Goal: Transaction & Acquisition: Purchase product/service

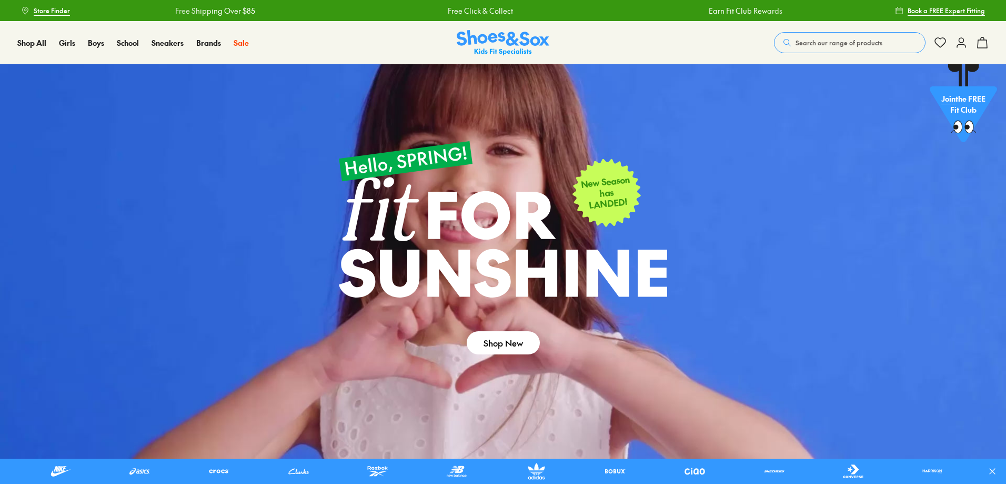
click at [814, 44] on span "Search our range of products" at bounding box center [839, 42] width 87 height 9
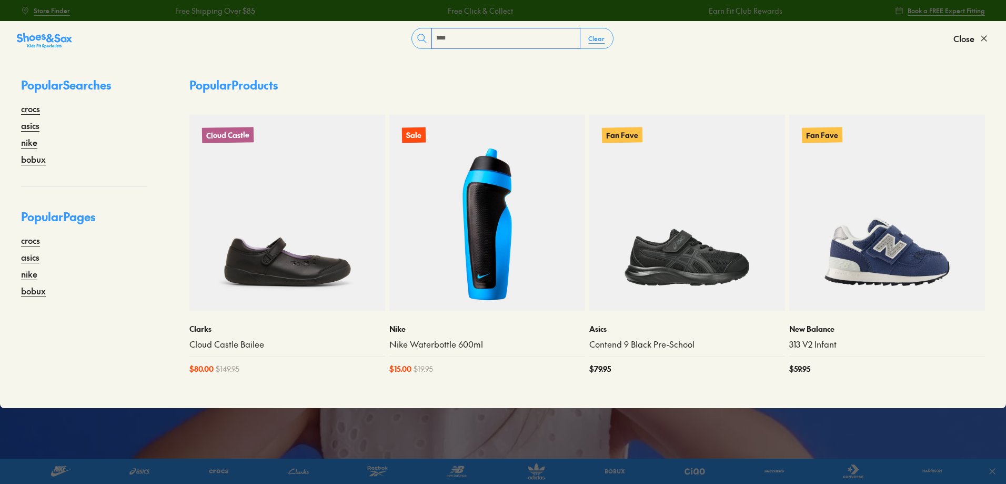
type input "****"
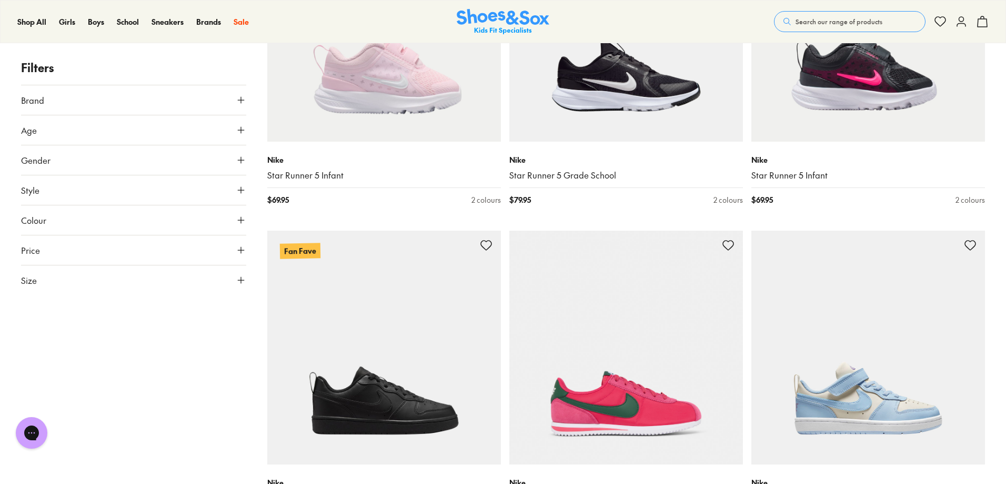
scroll to position [3789, 0]
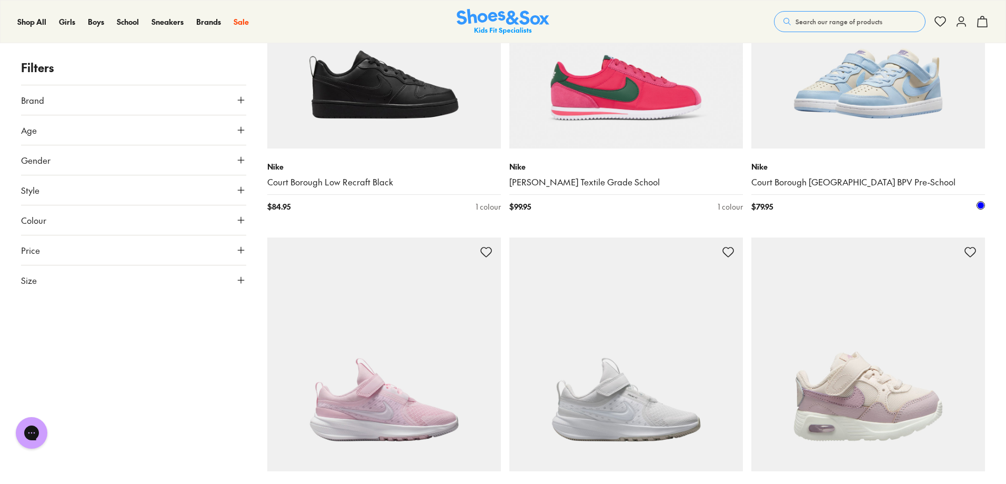
click at [833, 121] on img at bounding box center [868, 32] width 234 height 234
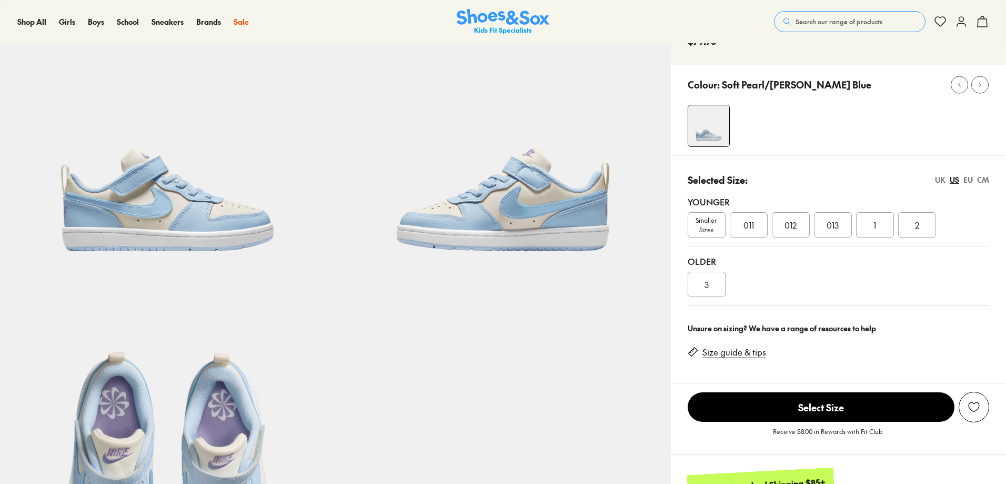
select select "*"
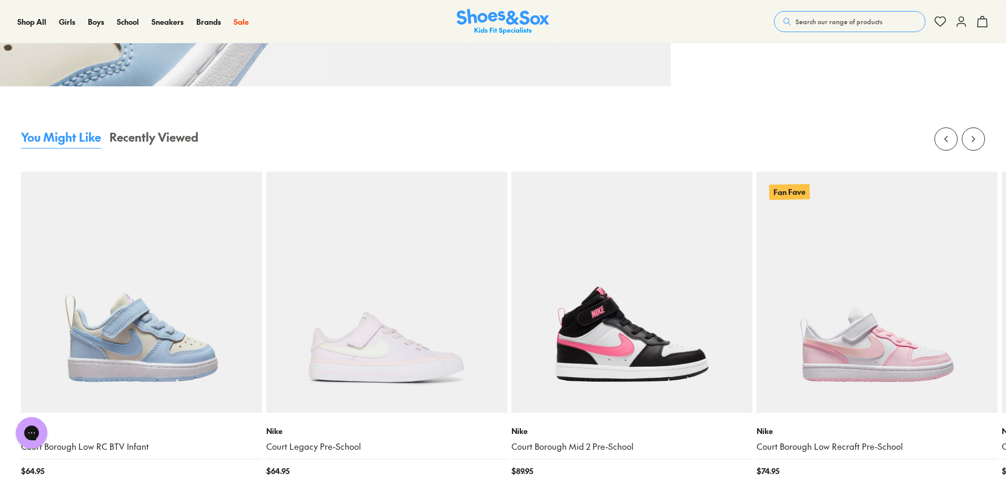
scroll to position [1158, 0]
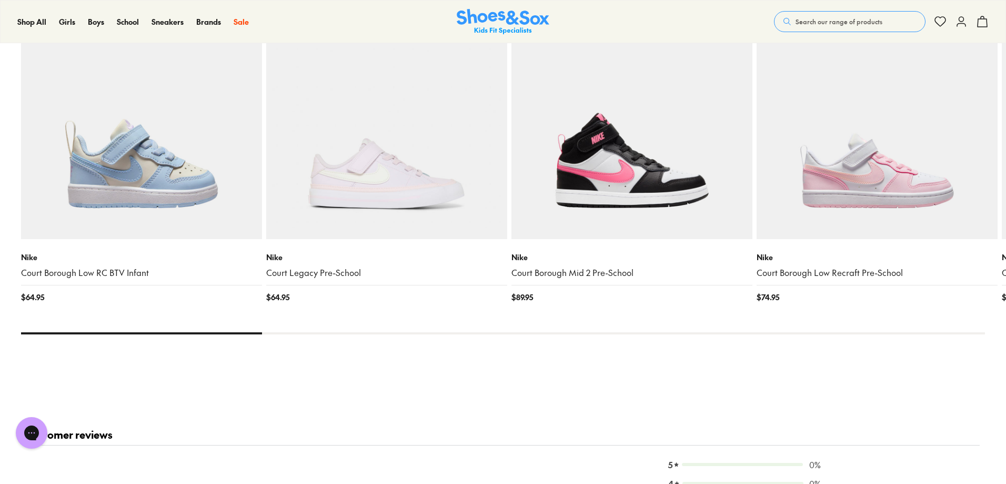
drag, startPoint x: 260, startPoint y: 332, endPoint x: 861, endPoint y: 332, distance: 600.9
click at [463, 333] on div at bounding box center [503, 333] width 964 height 2
drag, startPoint x: 147, startPoint y: 331, endPoint x: 353, endPoint y: 325, distance: 205.8
click at [352, 325] on x-flickity "Nike Court Borough Low RC BTV Infant $ 64.95 Nike Court Legacy Pre-School $ 64.…" at bounding box center [503, 144] width 964 height 380
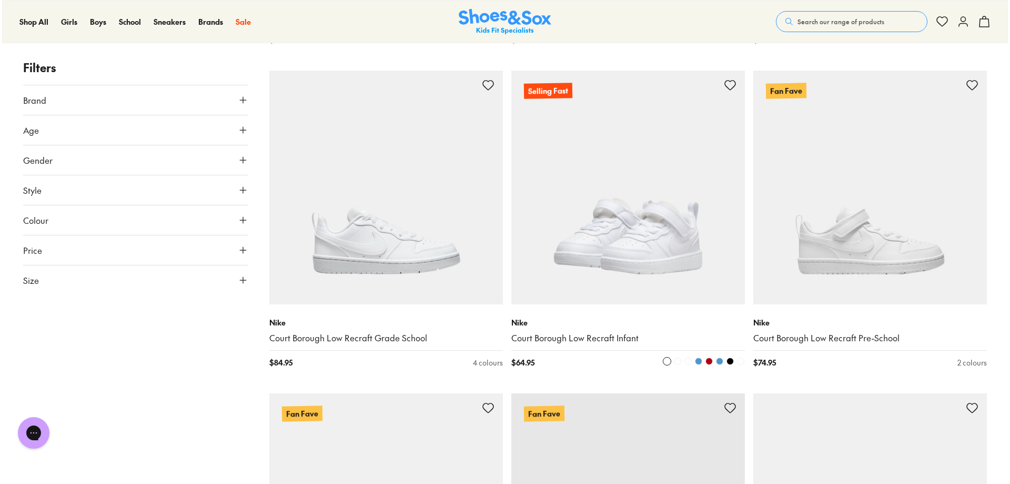
scroll to position [10433, 0]
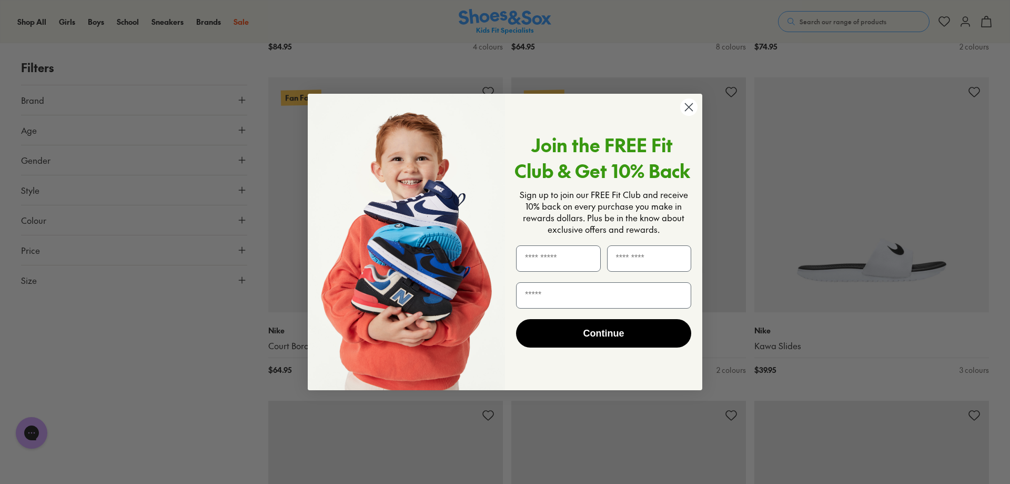
click at [688, 111] on circle "Close dialog" at bounding box center [688, 106] width 17 height 17
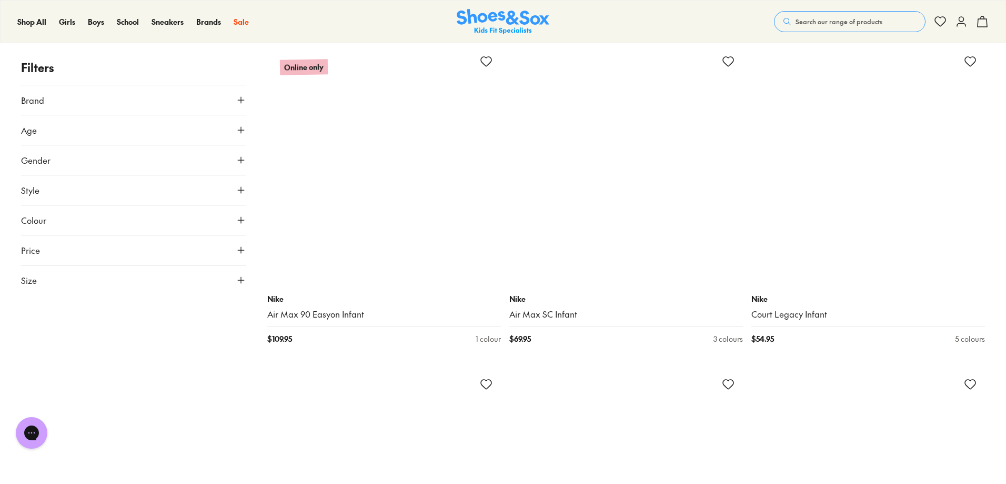
scroll to position [13452, 0]
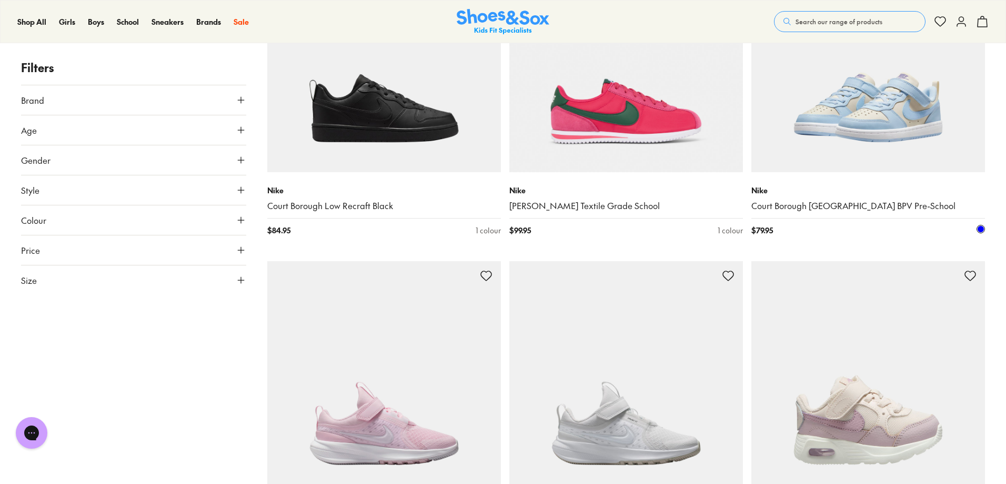
scroll to position [3684, 0]
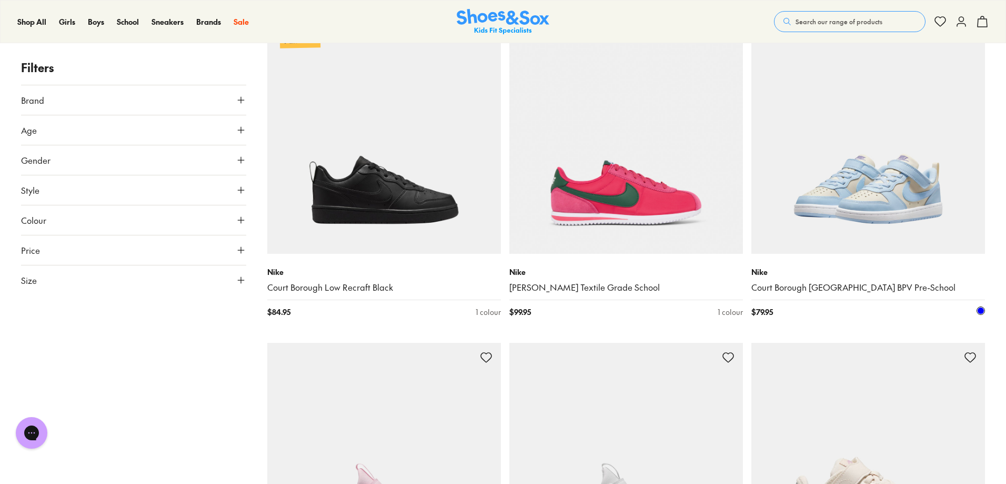
click at [864, 227] on img at bounding box center [868, 137] width 234 height 234
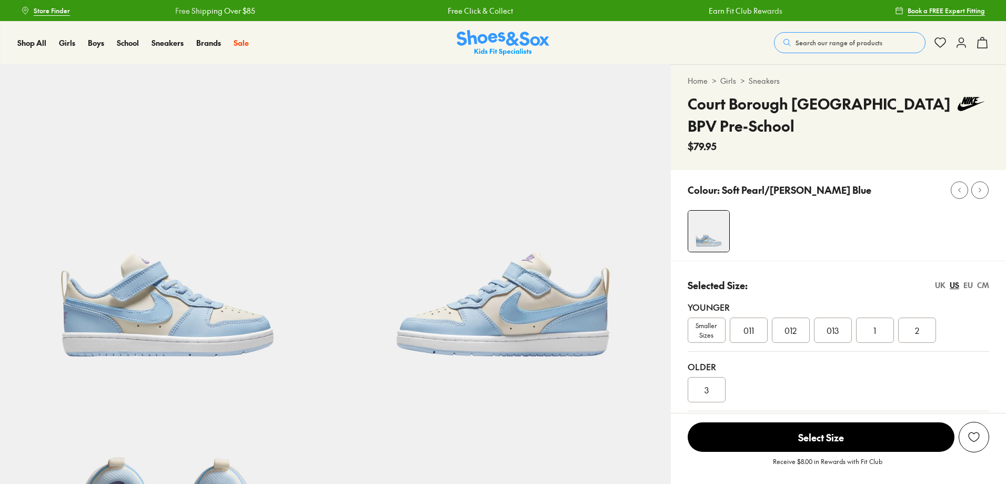
select select "*"
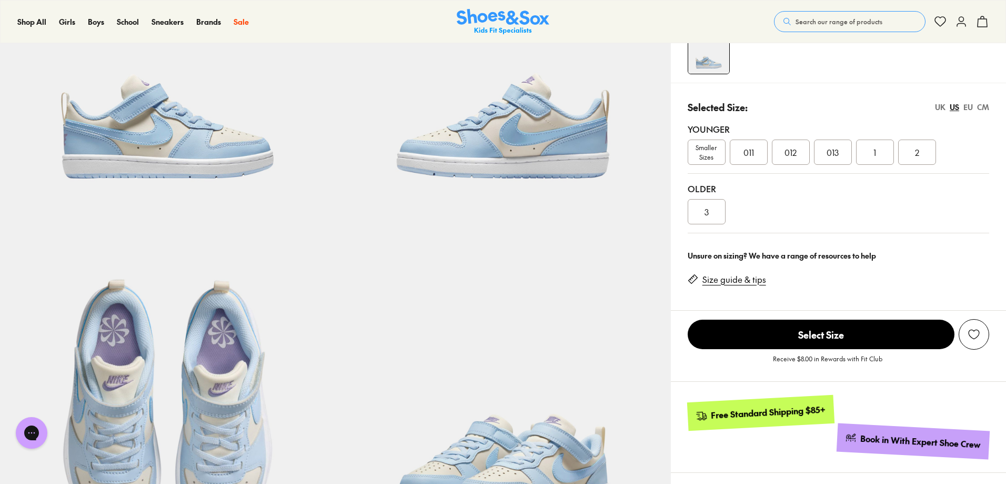
scroll to position [158, 0]
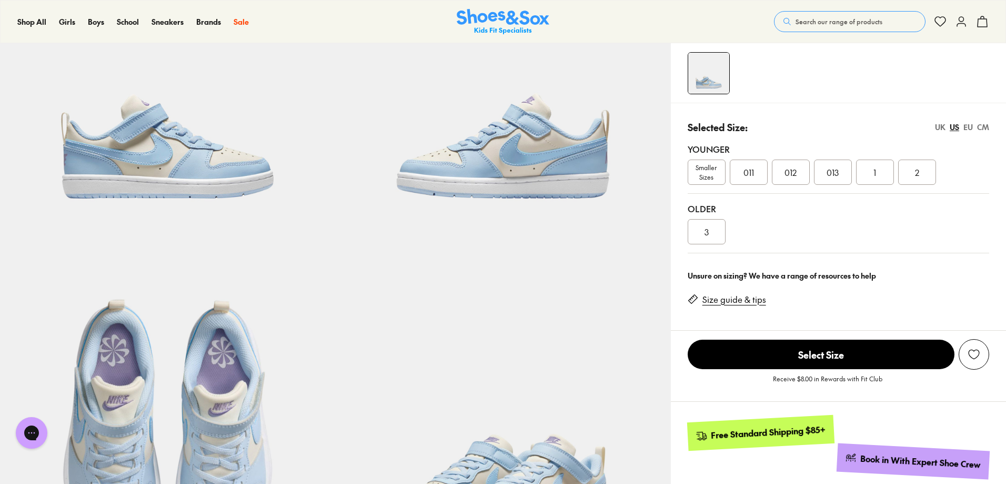
click at [845, 171] on div "013" at bounding box center [833, 171] width 38 height 25
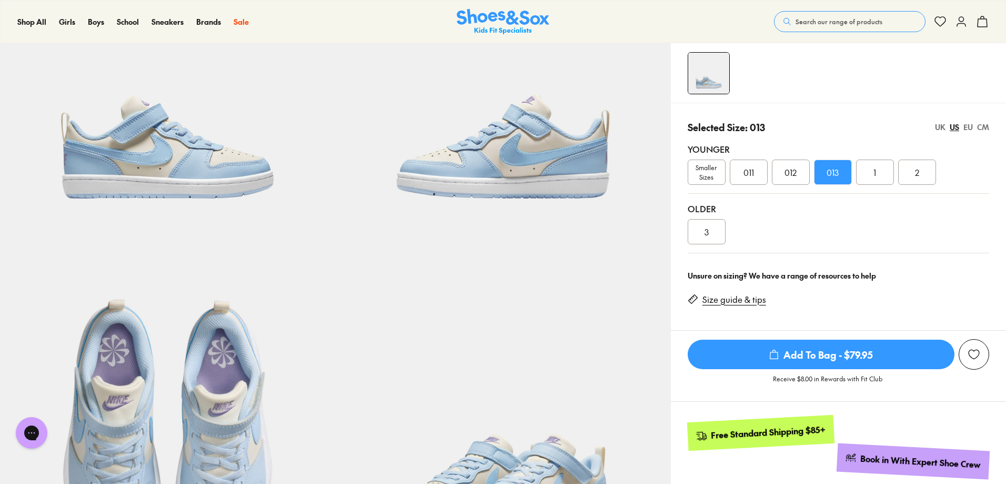
click at [841, 352] on span "Add To Bag - $79.95" at bounding box center [821, 353] width 267 height 29
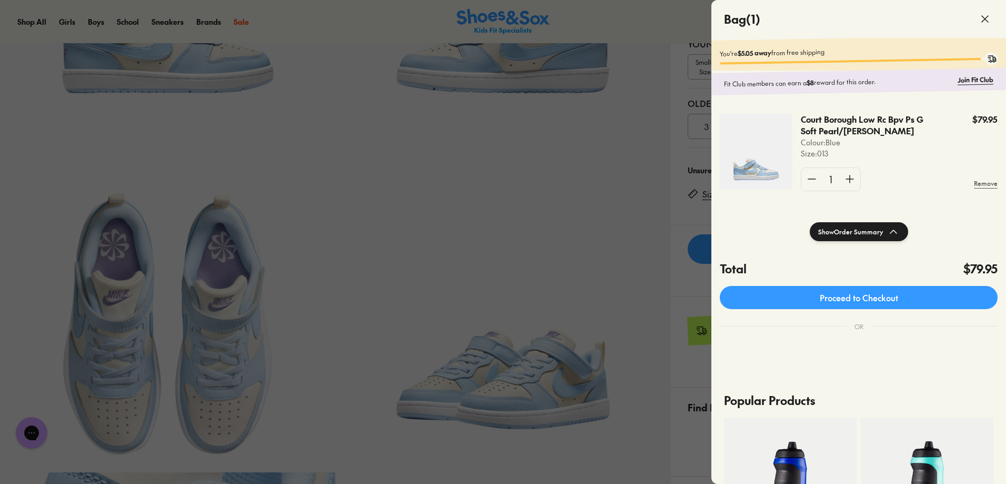
click at [986, 13] on icon at bounding box center [985, 19] width 13 height 13
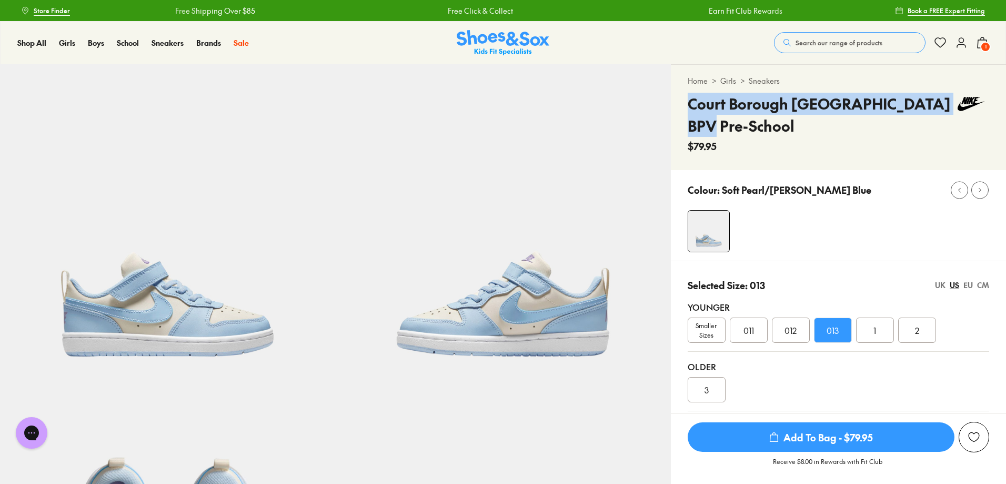
drag, startPoint x: 735, startPoint y: 129, endPoint x: 690, endPoint y: 105, distance: 50.9
click at [690, 105] on h4 "Court Borough [GEOGRAPHIC_DATA] BPV Pre-School" at bounding box center [821, 115] width 266 height 44
copy h4 "Court Borough [GEOGRAPHIC_DATA] BPV Pre-School"
